Goal: Task Accomplishment & Management: Manage account settings

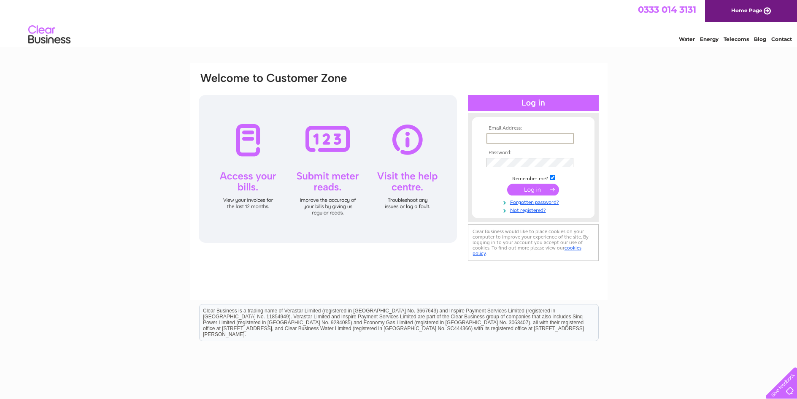
click at [521, 139] on input "text" at bounding box center [531, 138] width 88 height 10
type input "[EMAIL_ADDRESS][DOMAIN_NAME]"
click at [534, 187] on input "submit" at bounding box center [533, 190] width 52 height 12
click at [524, 216] on link "Not registered?" at bounding box center [535, 217] width 96 height 8
